Goal: Task Accomplishment & Management: Complete application form

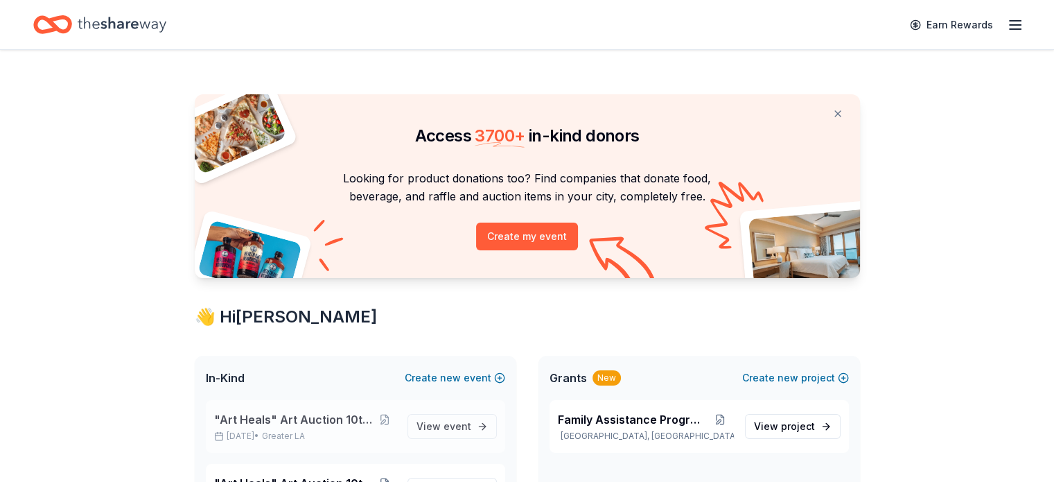
click at [277, 424] on span ""Art Heals" Art Auction 10th Annual" at bounding box center [294, 419] width 160 height 17
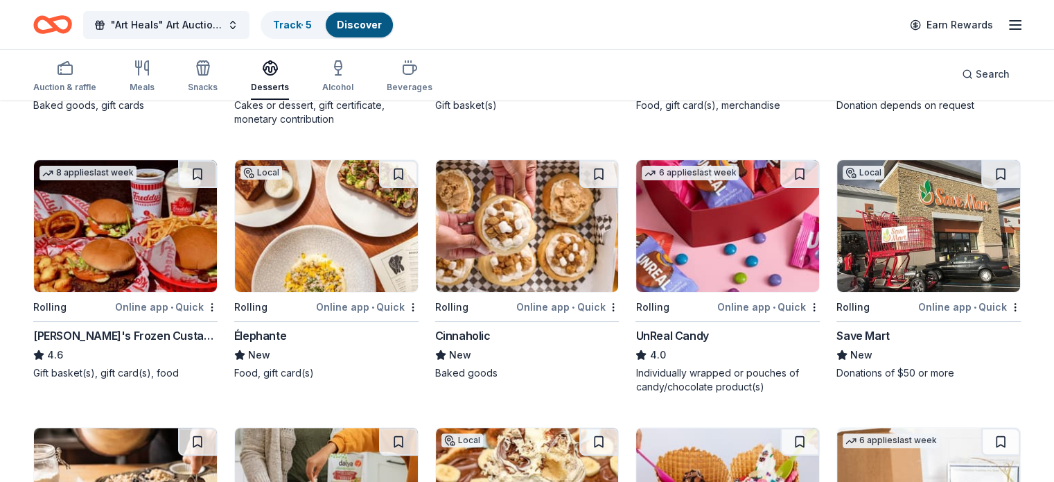
scroll to position [408, 0]
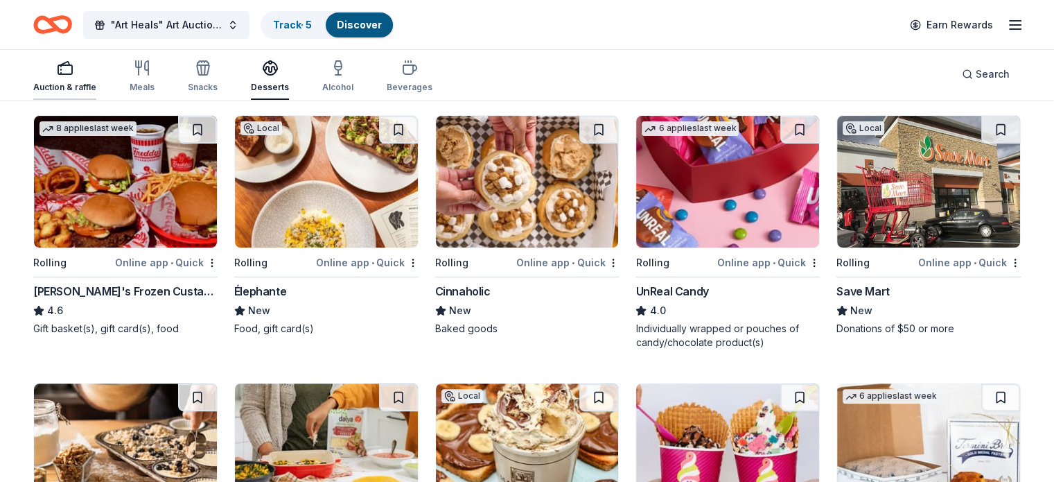
click at [80, 80] on div "Auction & raffle" at bounding box center [64, 76] width 63 height 33
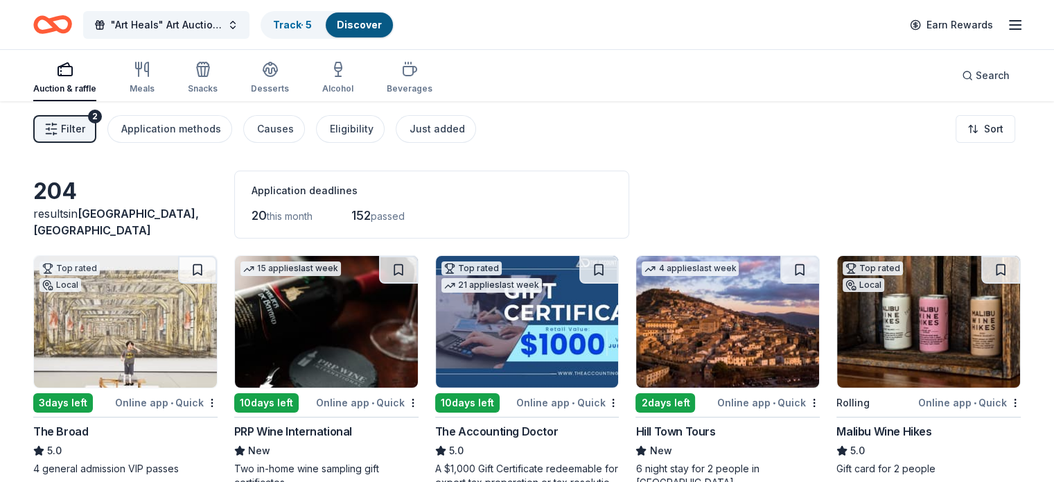
click at [903, 333] on img at bounding box center [928, 322] width 183 height 132
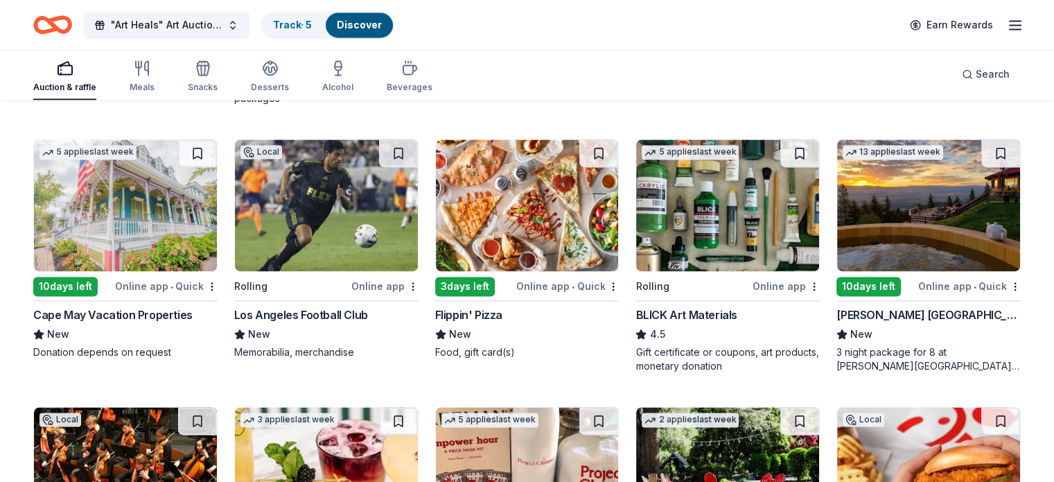
scroll to position [1988, 0]
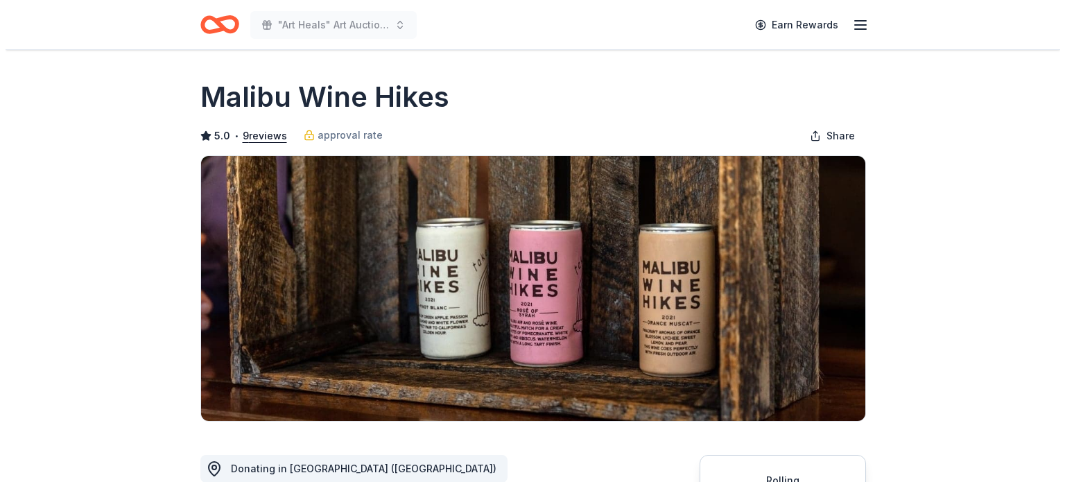
scroll to position [196, 0]
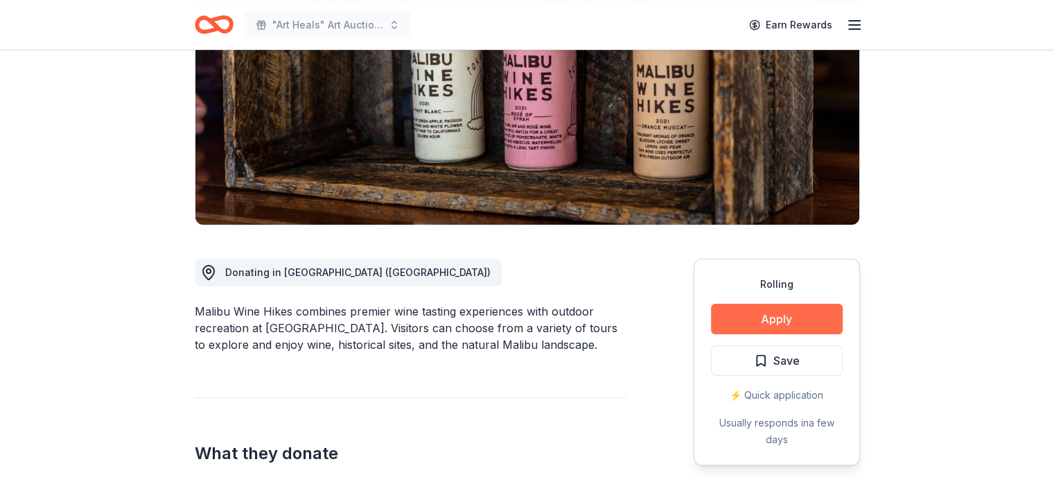
click at [757, 315] on button "Apply" at bounding box center [777, 319] width 132 height 31
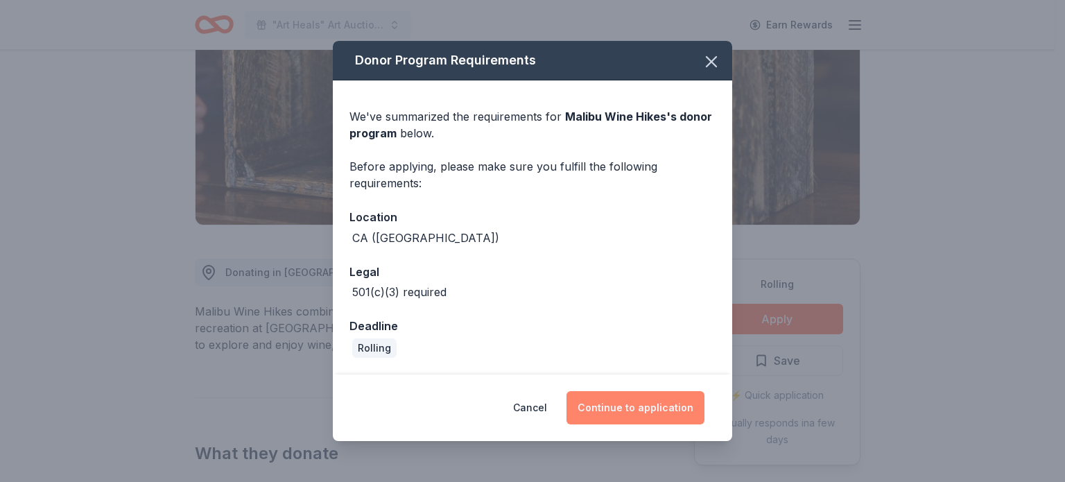
click at [620, 406] on button "Continue to application" at bounding box center [635, 407] width 138 height 33
